Goal: Check status: Check status

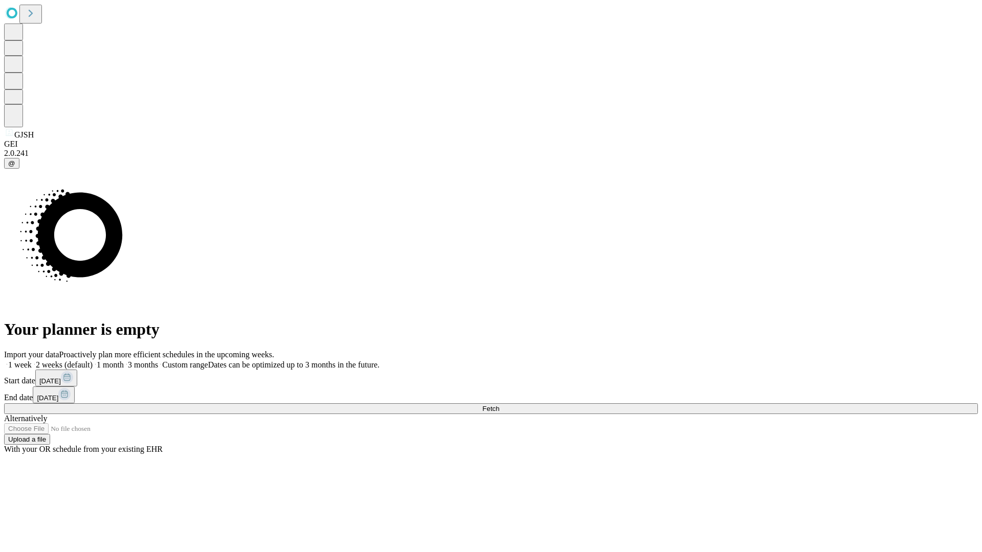
click at [499, 405] on span "Fetch" at bounding box center [490, 409] width 17 height 8
